Goal: Task Accomplishment & Management: Use online tool/utility

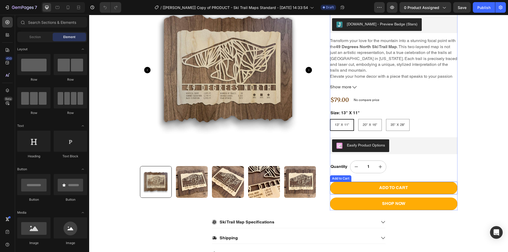
click at [345, 183] on button "ADD TO CART" at bounding box center [394, 188] width 128 height 13
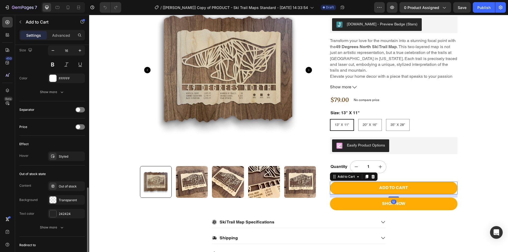
scroll to position [386, 0]
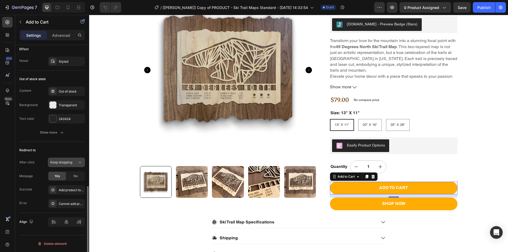
click at [68, 161] on span "Keep shopping" at bounding box center [61, 162] width 22 height 4
click at [65, 197] on span "Open cart" at bounding box center [57, 195] width 15 height 5
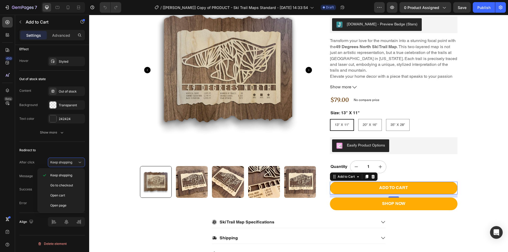
scroll to position [345, 0]
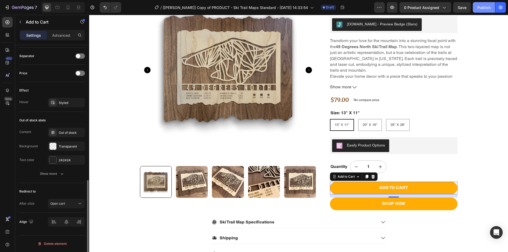
click at [475, 8] on button "Publish" at bounding box center [484, 7] width 22 height 11
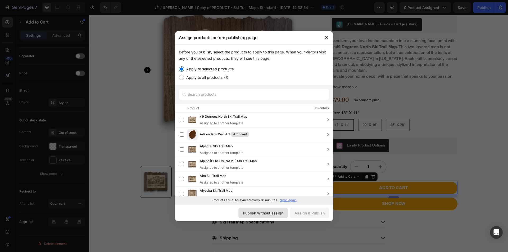
drag, startPoint x: 276, startPoint y: 211, endPoint x: 297, endPoint y: 122, distance: 91.0
click at [276, 211] on div "Publish without assign" at bounding box center [263, 213] width 40 height 6
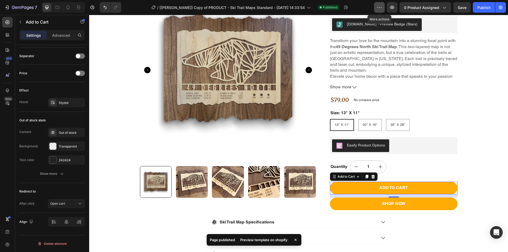
click at [379, 6] on icon "button" at bounding box center [379, 7] width 5 height 5
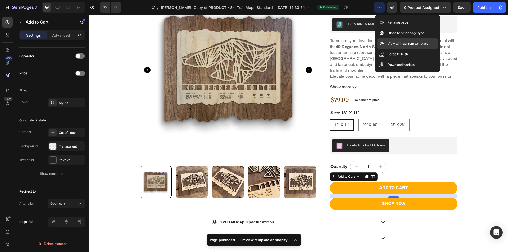
click at [396, 43] on p "View with current template" at bounding box center [408, 43] width 40 height 5
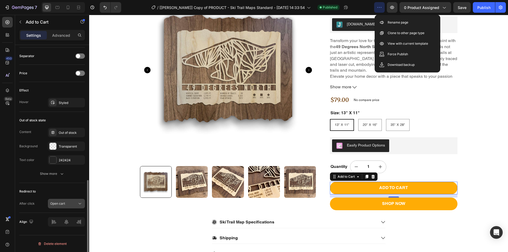
click at [63, 204] on span "Open cart" at bounding box center [57, 204] width 15 height 4
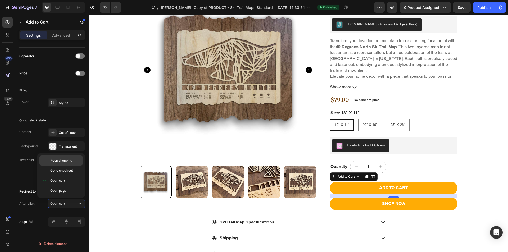
click at [61, 162] on span "Keep shopping" at bounding box center [61, 160] width 22 height 5
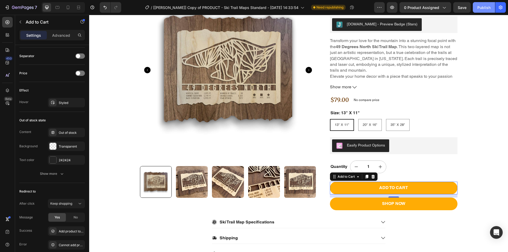
click at [485, 8] on div "Publish" at bounding box center [483, 8] width 13 height 6
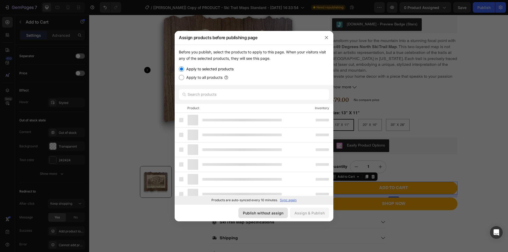
click at [272, 213] on div "Publish without assign" at bounding box center [263, 213] width 40 height 6
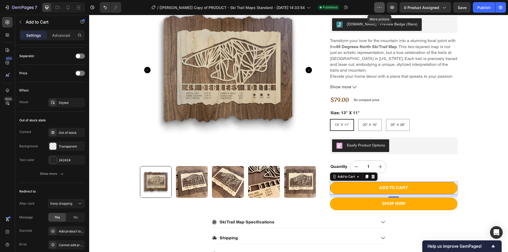
click at [379, 8] on icon "button" at bounding box center [379, 7] width 5 height 5
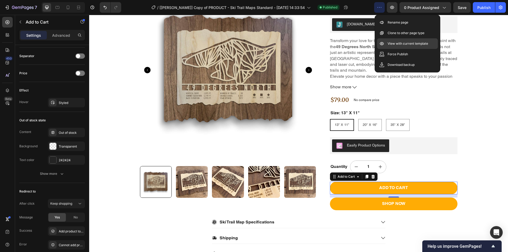
click at [398, 45] on p "View with current template" at bounding box center [408, 43] width 40 height 5
